Goal: Information Seeking & Learning: Learn about a topic

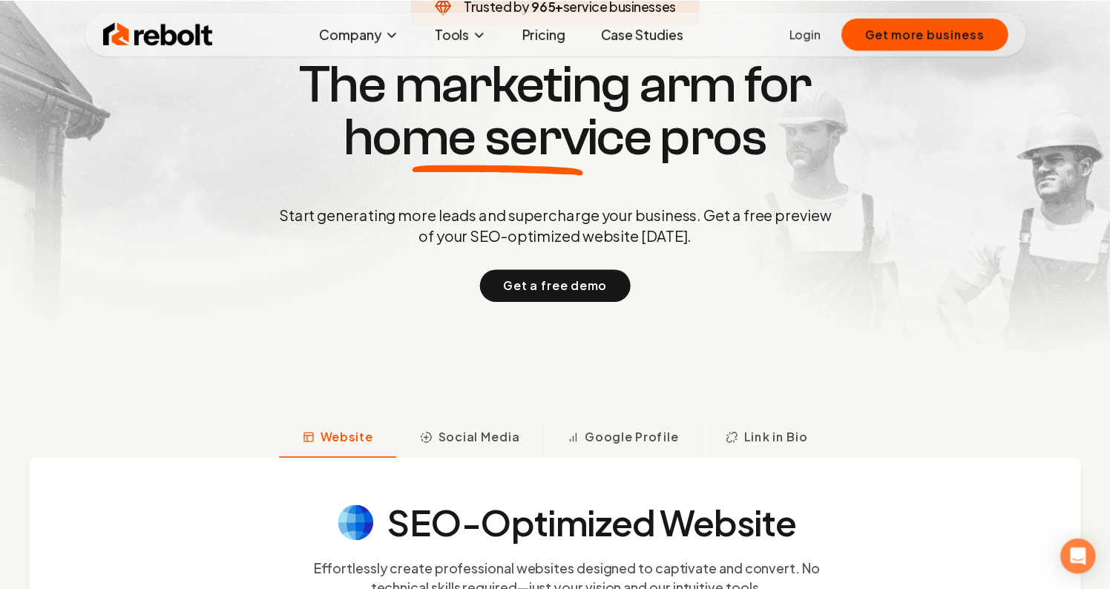
scroll to position [134, 0]
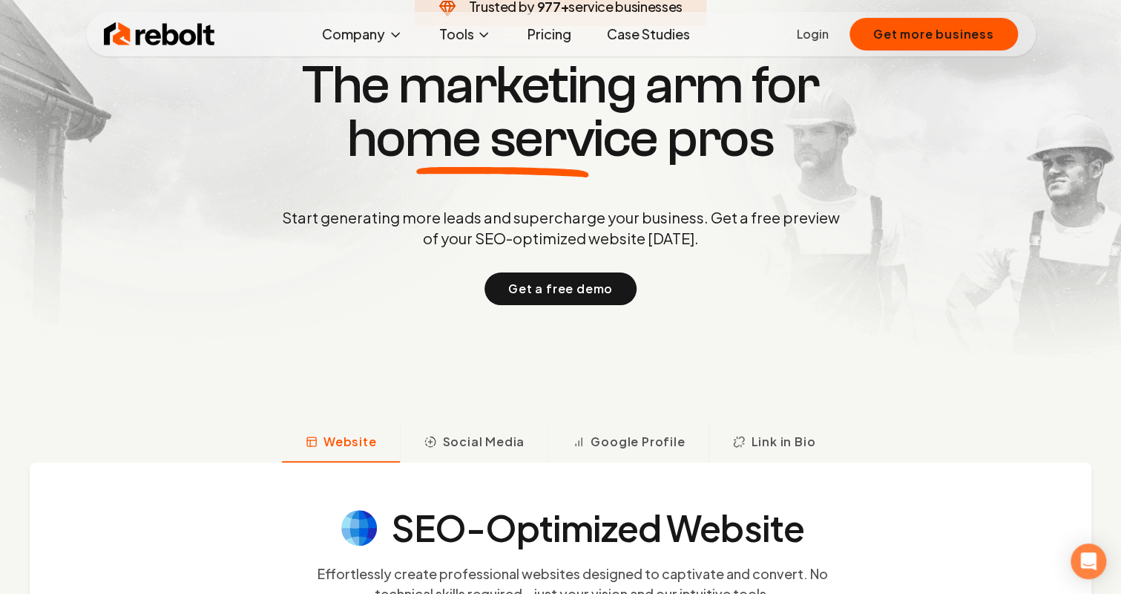
click at [566, 264] on div "Start generating more leads and supercharge your business. Get a free preview o…" at bounding box center [561, 256] width 564 height 98
click at [569, 284] on button "Get a free demo" at bounding box center [561, 288] width 152 height 33
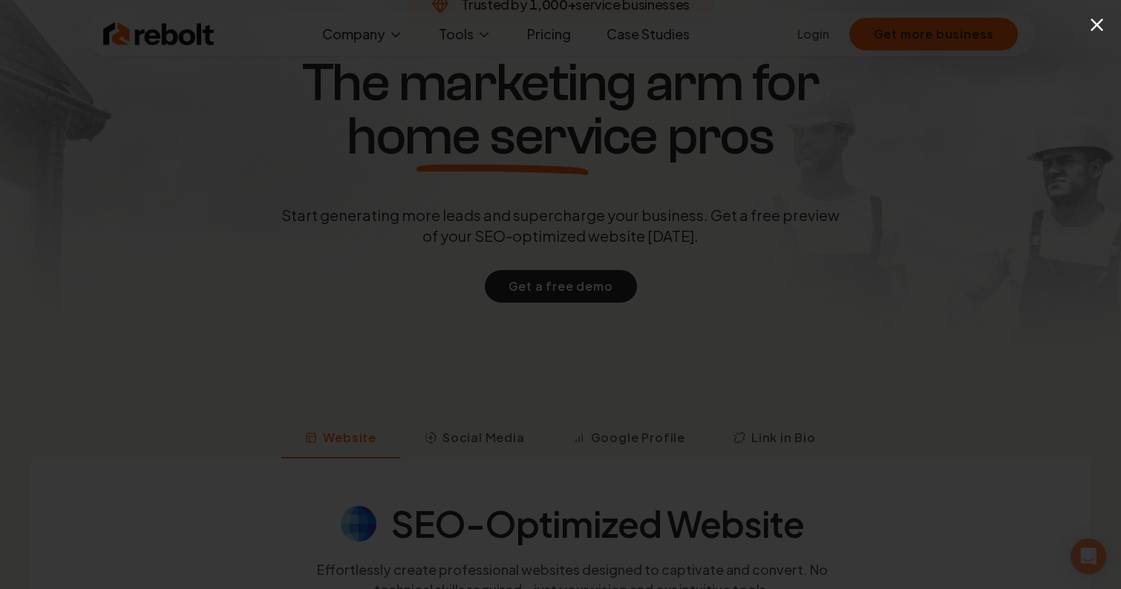
click at [823, 22] on div "×" at bounding box center [560, 294] width 1121 height 589
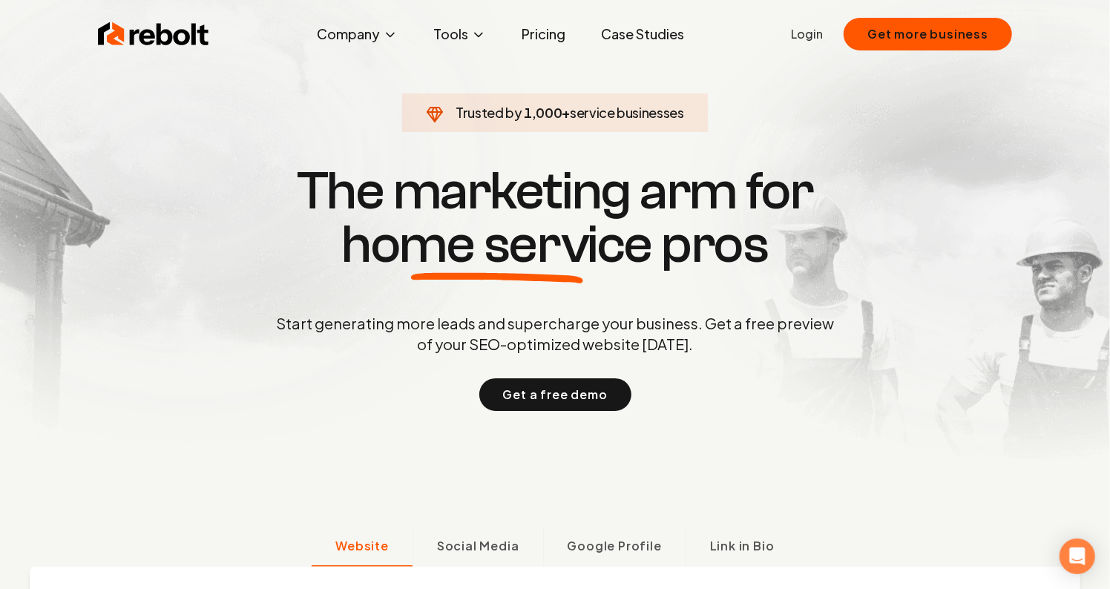
scroll to position [0, 0]
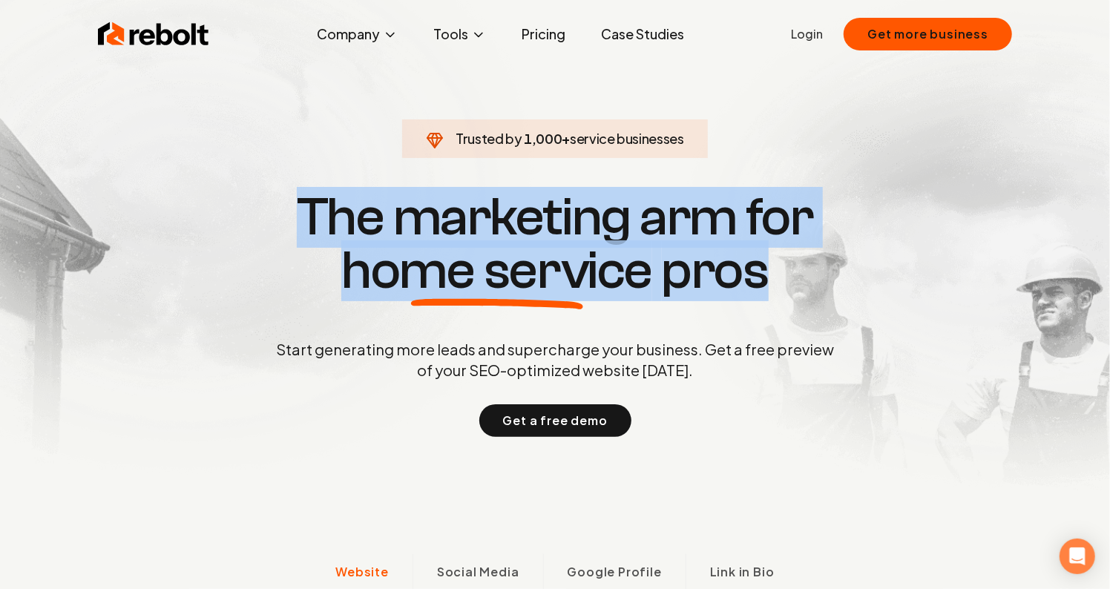
drag, startPoint x: 826, startPoint y: 258, endPoint x: 207, endPoint y: 178, distance: 624.2
click at [203, 174] on section "Trusted by 1,000 + service businesses The marketing arm for home service pros S…" at bounding box center [555, 313] width 736 height 531
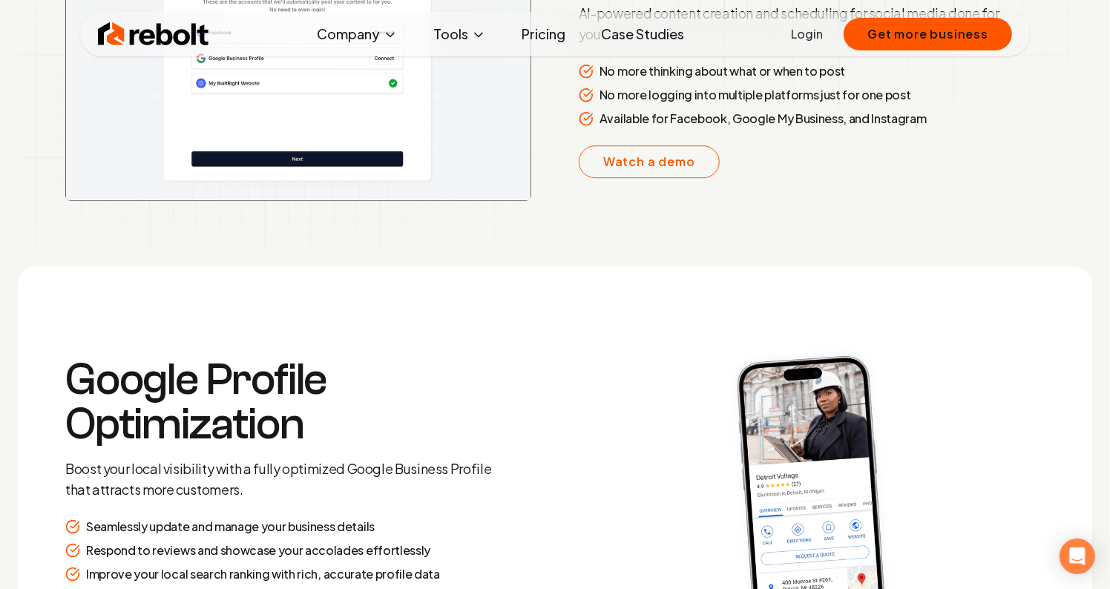
drag, startPoint x: 453, startPoint y: 186, endPoint x: 441, endPoint y: 529, distance: 343.8
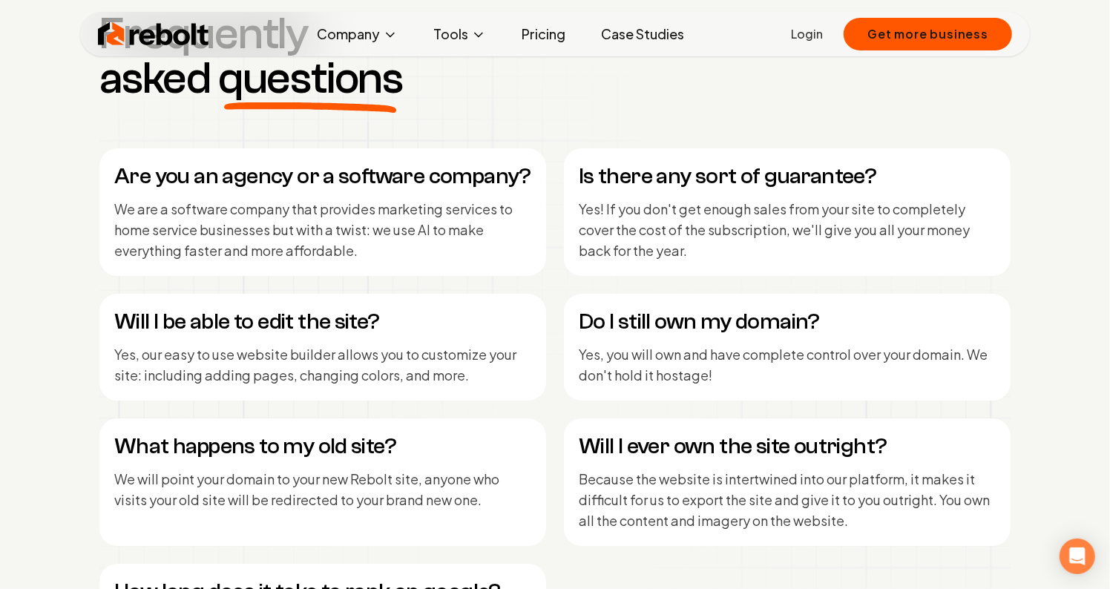
drag, startPoint x: 394, startPoint y: 243, endPoint x: 381, endPoint y: 526, distance: 283.8
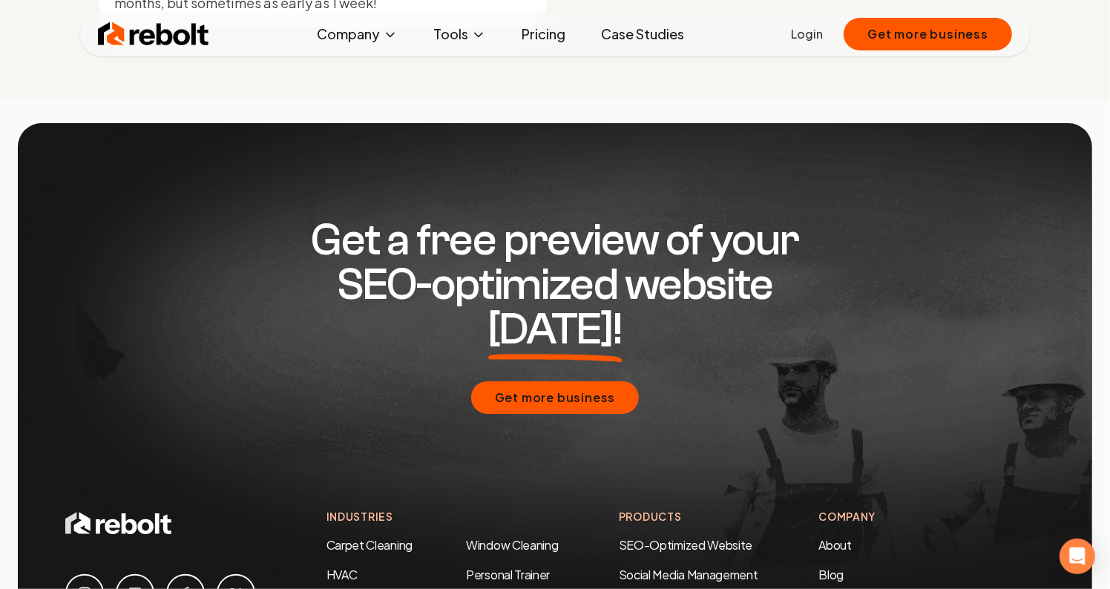
drag, startPoint x: 373, startPoint y: 618, endPoint x: 327, endPoint y: 673, distance: 72.2
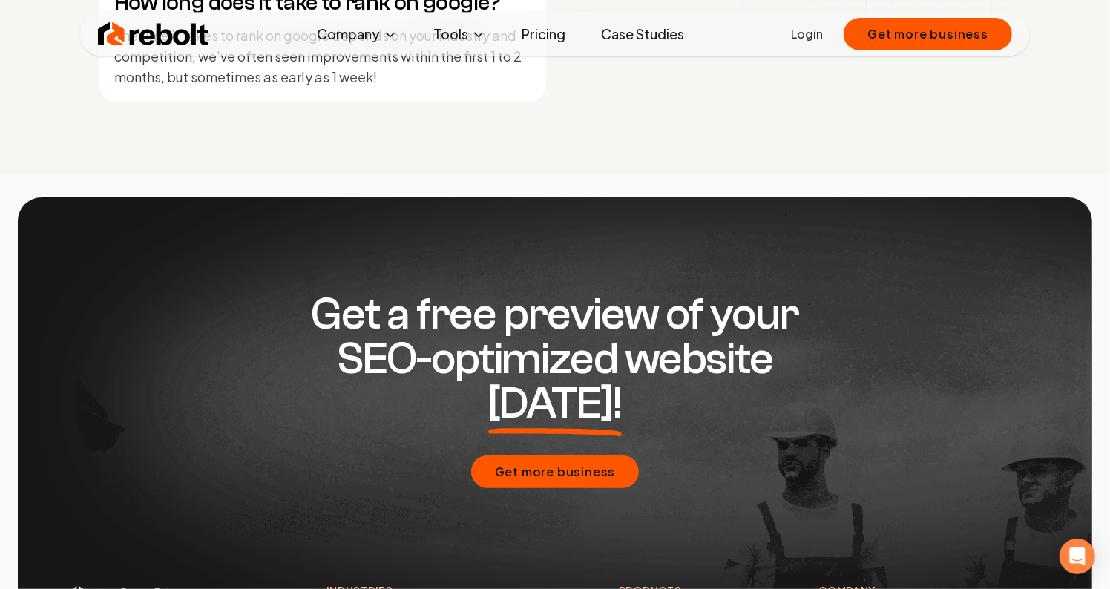
scroll to position [6646, 0]
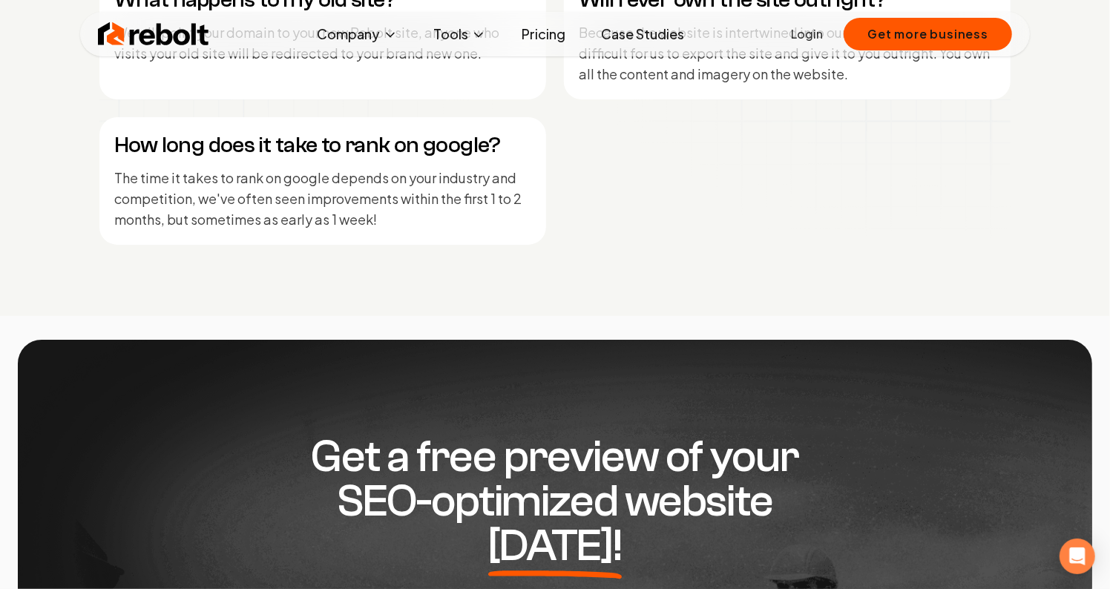
click at [263, 340] on div "Get a free preview of your SEO-optimized website [DATE]! Get more business" at bounding box center [555, 533] width 980 height 386
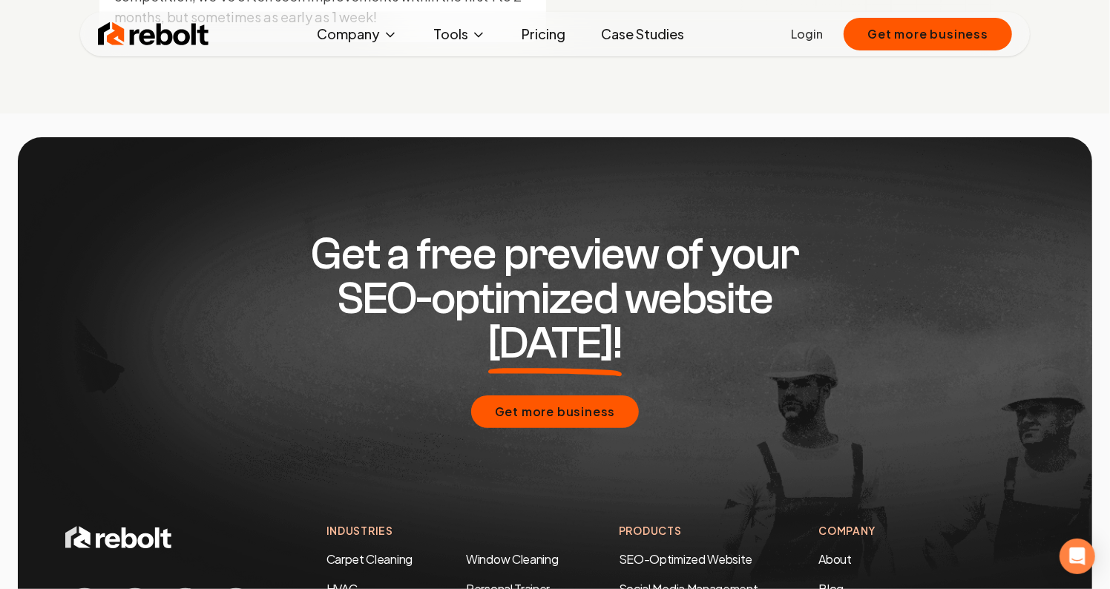
scroll to position [0, 0]
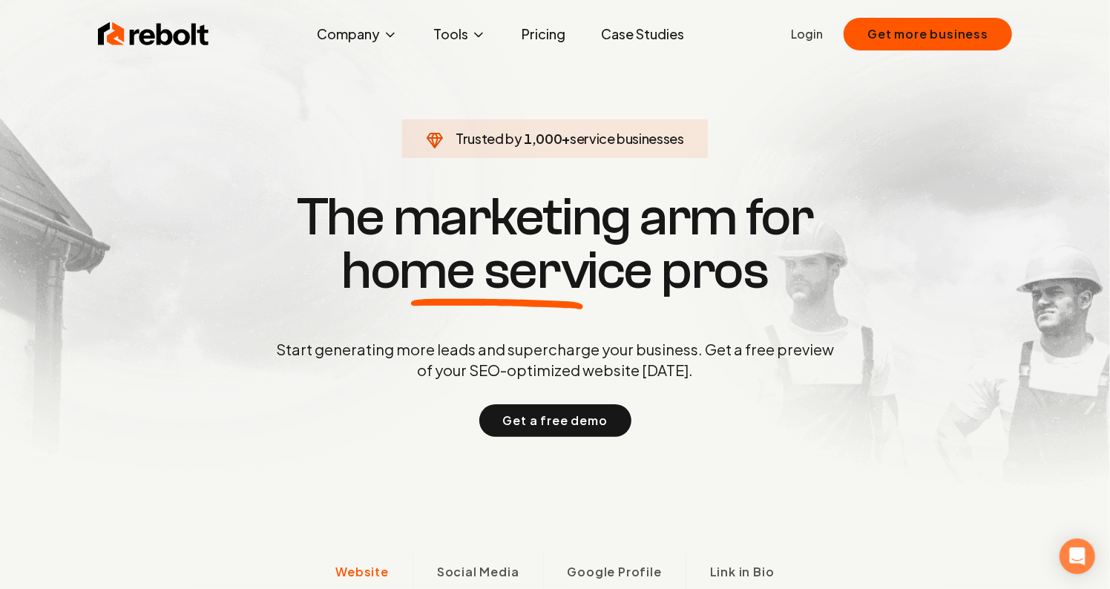
drag, startPoint x: 441, startPoint y: 558, endPoint x: 422, endPoint y: -42, distance: 600.7
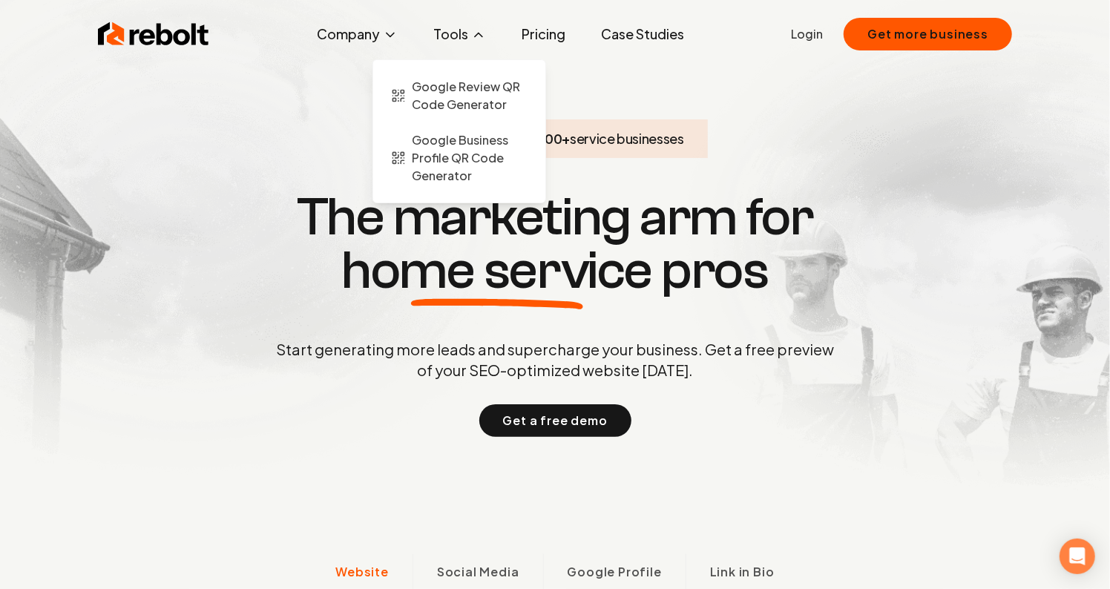
click at [465, 26] on button "Tools" at bounding box center [460, 34] width 76 height 30
